Goal: Find specific page/section: Find specific page/section

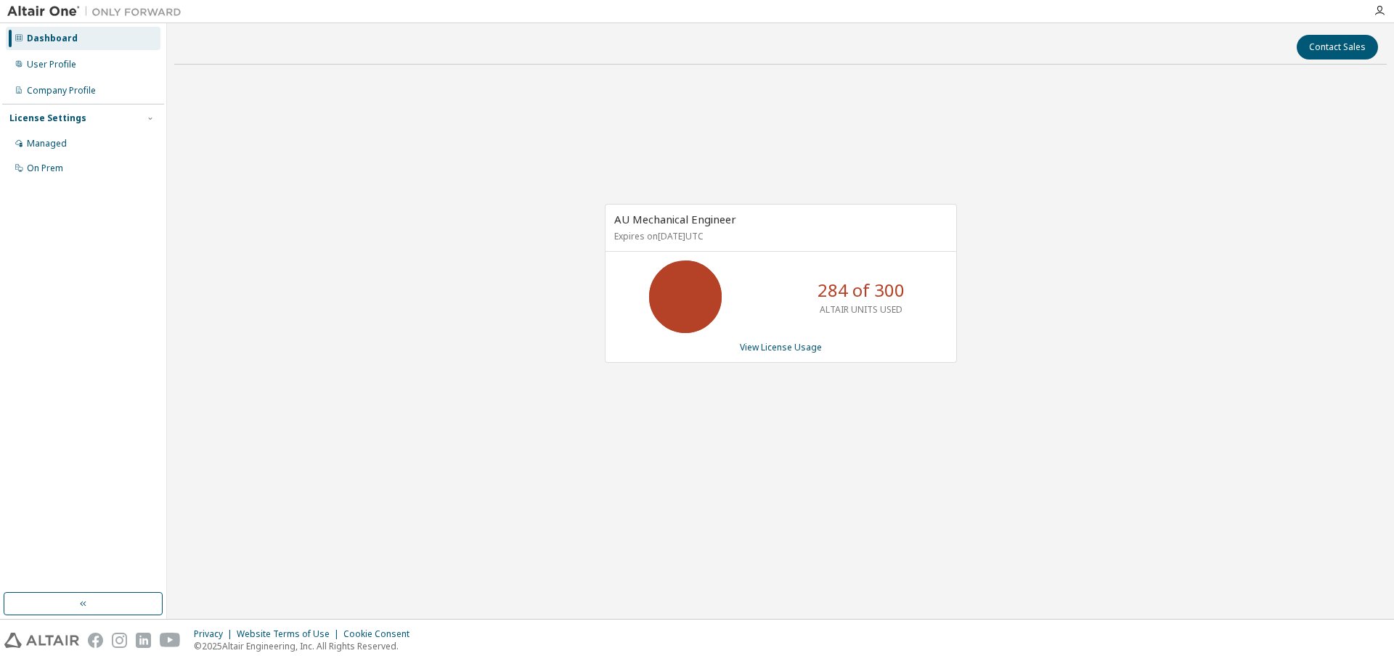
click at [855, 415] on div "AU Mechanical Engineer Expires on [DATE] UTC 284 of 300 ALTAIR UNITS USED View …" at bounding box center [780, 291] width 1212 height 430
click at [71, 69] on div "User Profile" at bounding box center [51, 65] width 49 height 12
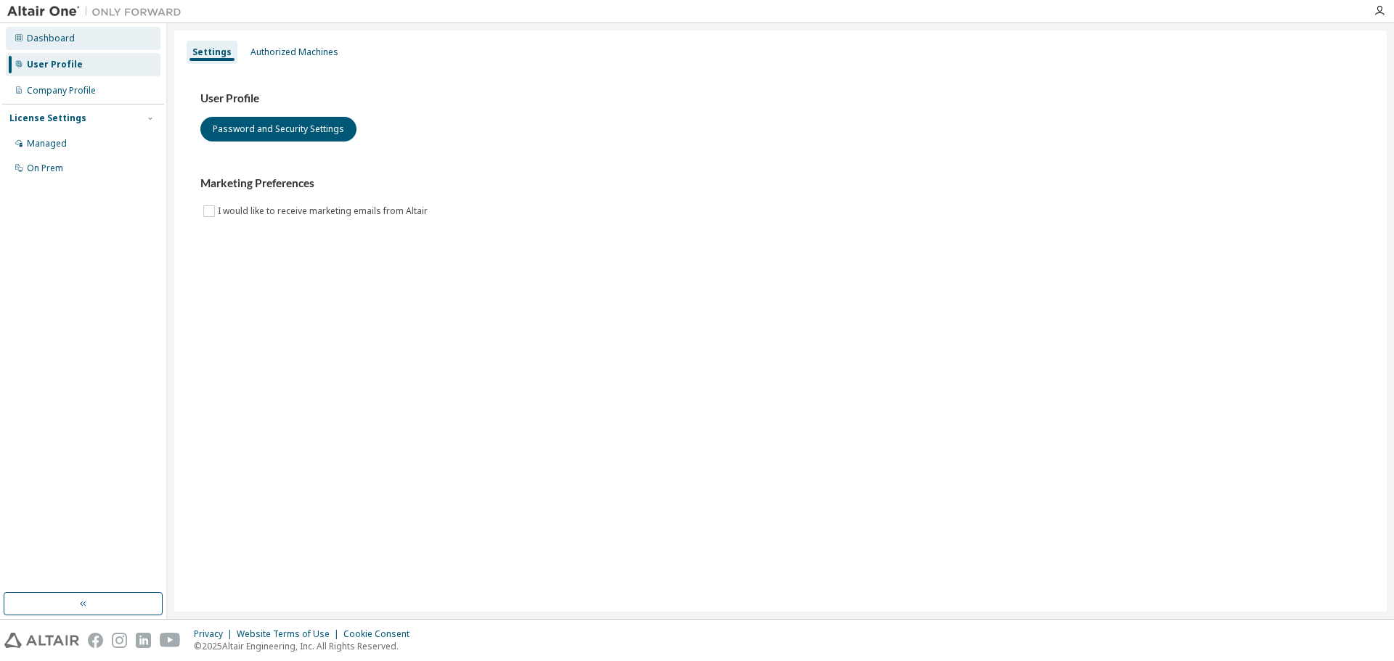
click at [64, 41] on div "Dashboard" at bounding box center [51, 39] width 48 height 12
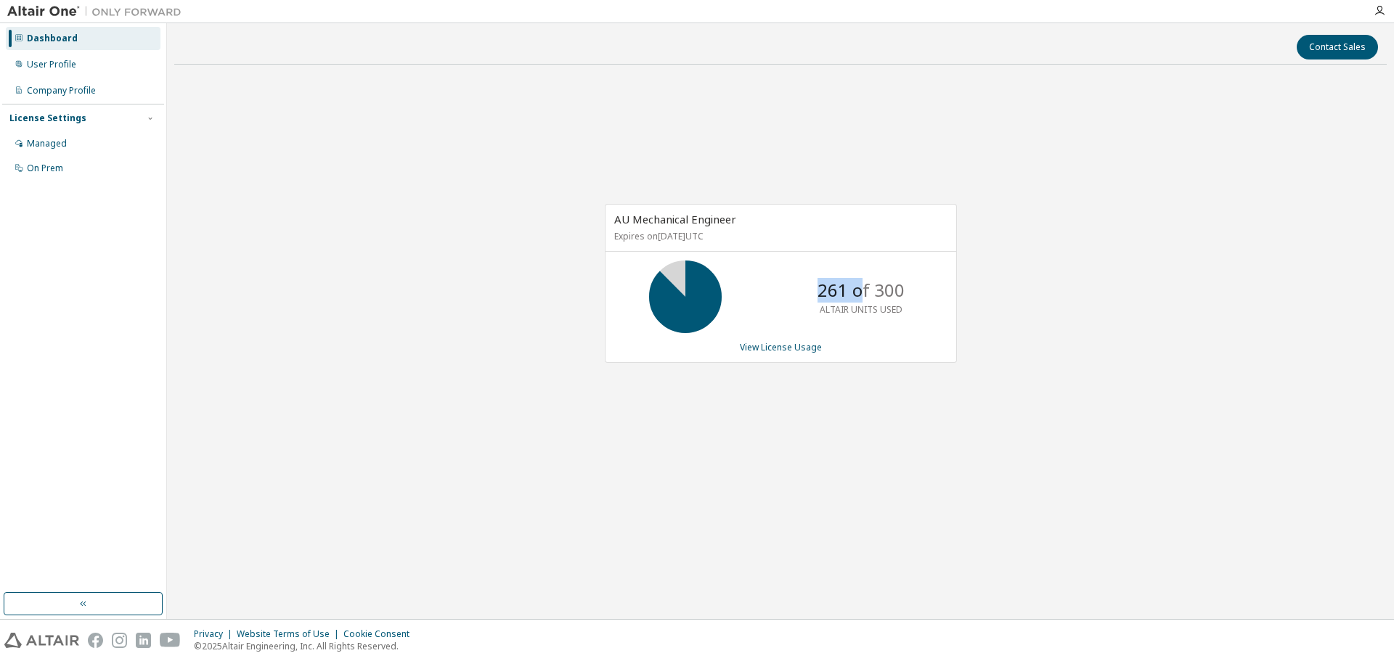
drag, startPoint x: 820, startPoint y: 301, endPoint x: 852, endPoint y: 299, distance: 32.7
click at [859, 296] on p "261 of 300" at bounding box center [860, 290] width 87 height 25
click at [842, 298] on p "261 of 300" at bounding box center [860, 290] width 87 height 25
